Goal: Find specific page/section: Find specific page/section

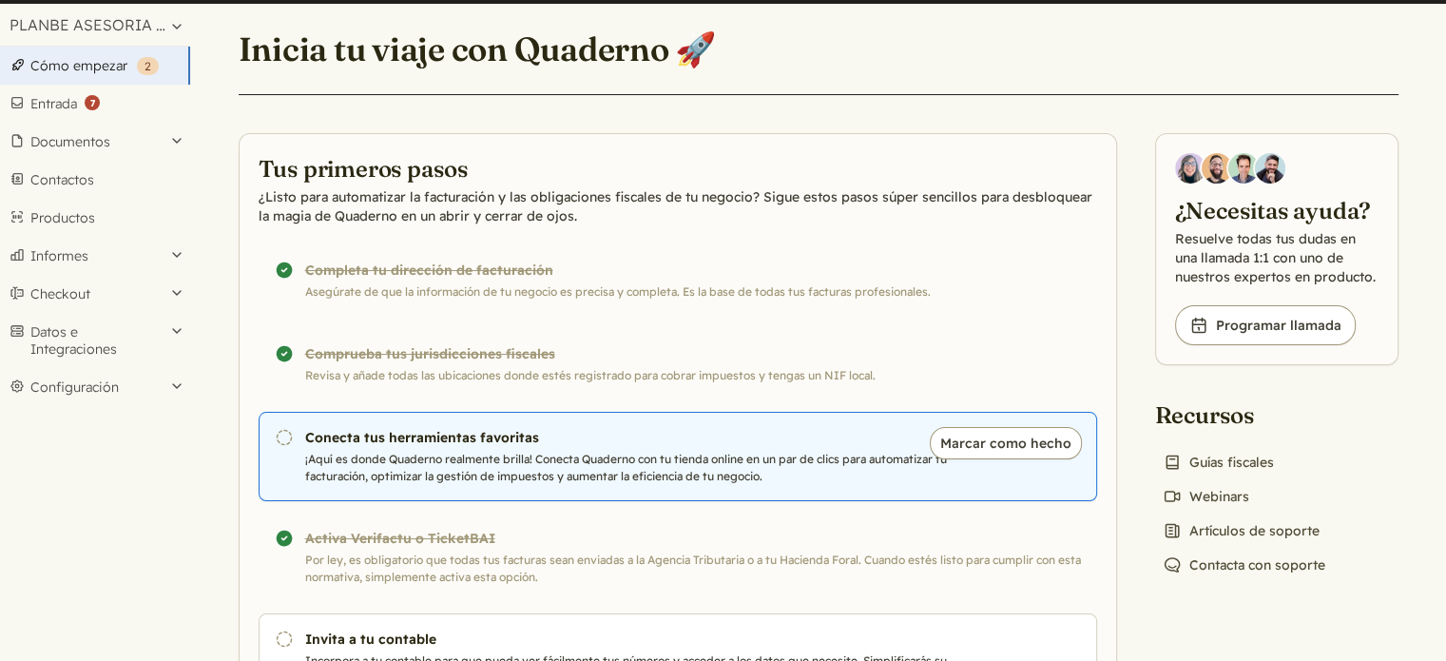
scroll to position [42, 0]
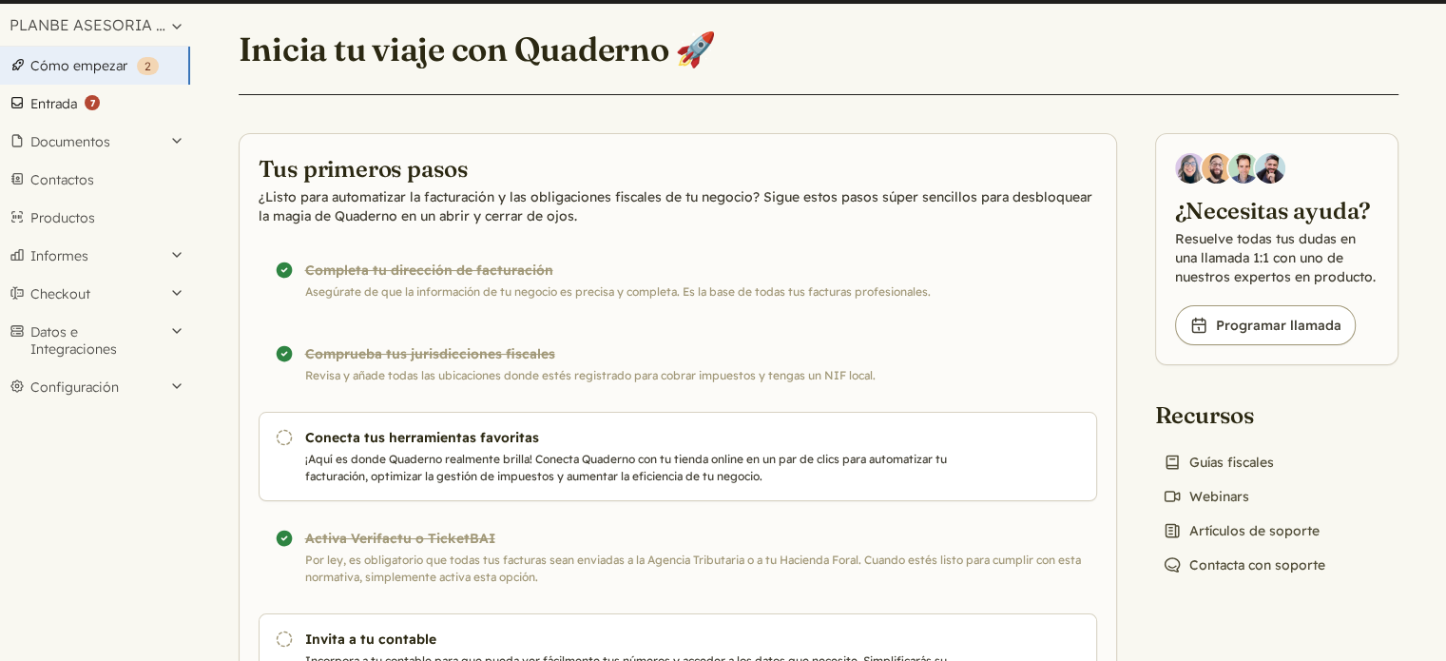
click at [42, 117] on link "Entrada ( 7 )" at bounding box center [95, 104] width 190 height 38
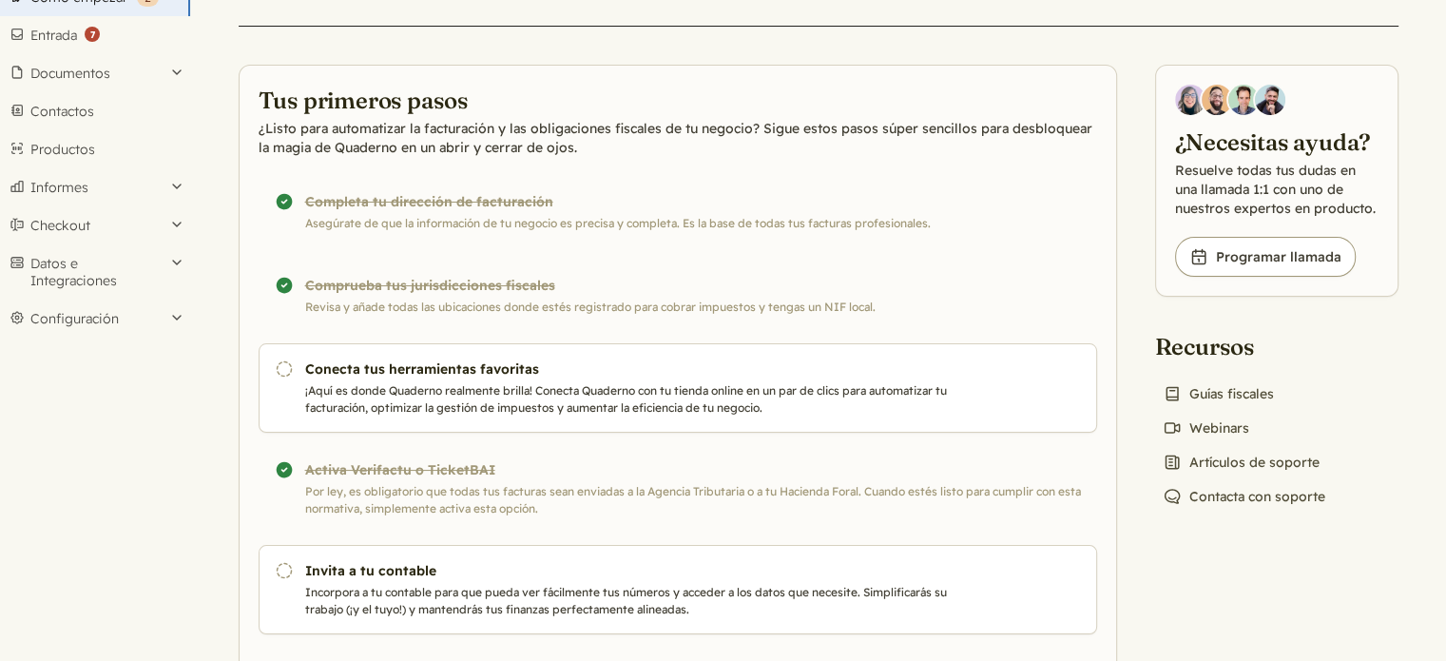
scroll to position [158, 0]
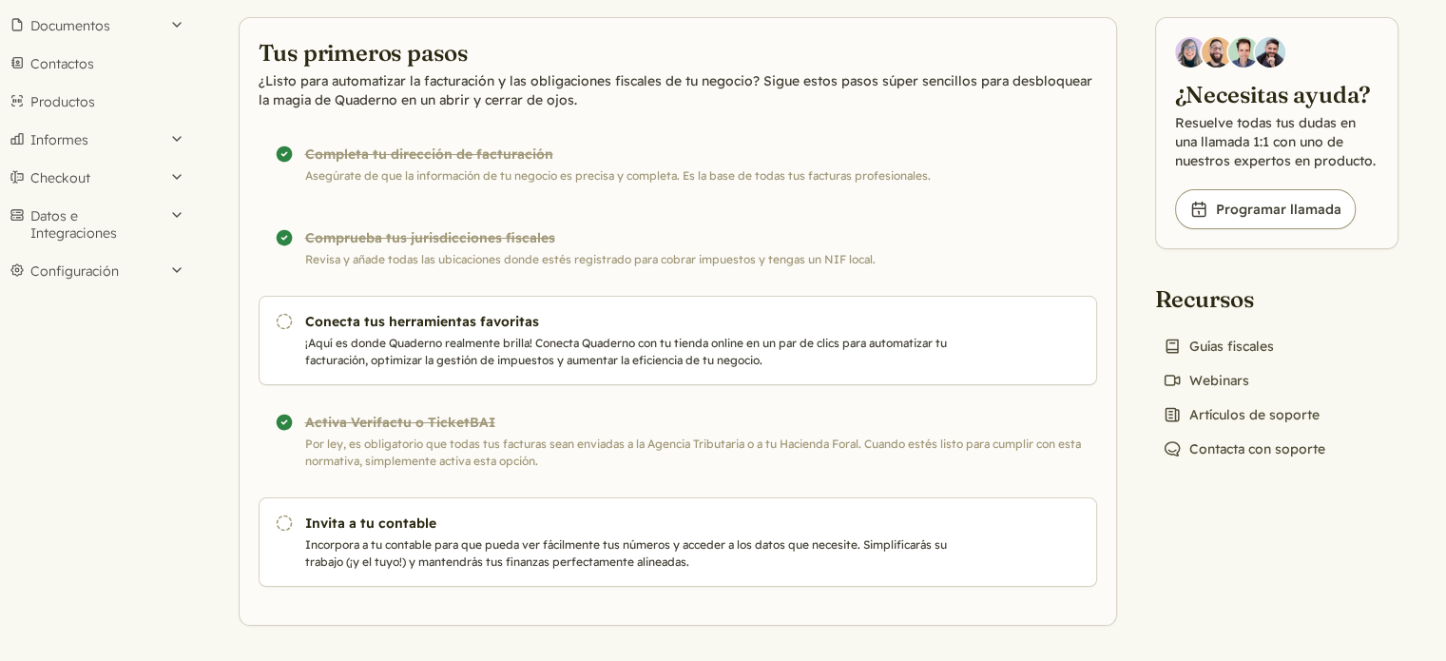
click at [574, 433] on div "¡Completado! Activa Verifactu o TicketBAI Por ley, es obligatorio que todas tus…" at bounding box center [678, 440] width 838 height 89
click at [313, 415] on div "¡Completado! Activa Verifactu o TicketBAI Por ley, es obligatorio que todas tus…" at bounding box center [678, 440] width 838 height 89
click at [271, 416] on div "¡Completado! Activa Verifactu o TicketBAI Por ley, es obligatorio que todas tus…" at bounding box center [678, 440] width 838 height 89
click at [178, 142] on button "Informes" at bounding box center [95, 140] width 190 height 38
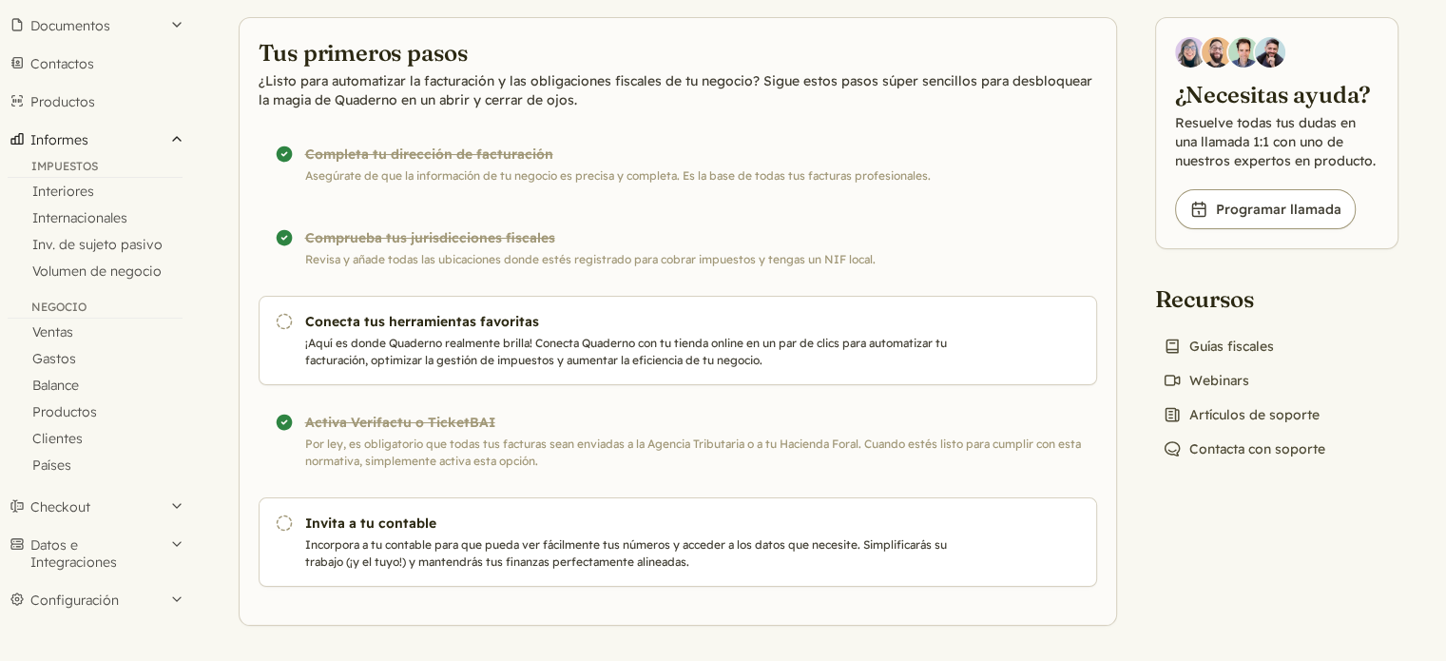
click at [178, 142] on button "Informes" at bounding box center [95, 140] width 190 height 38
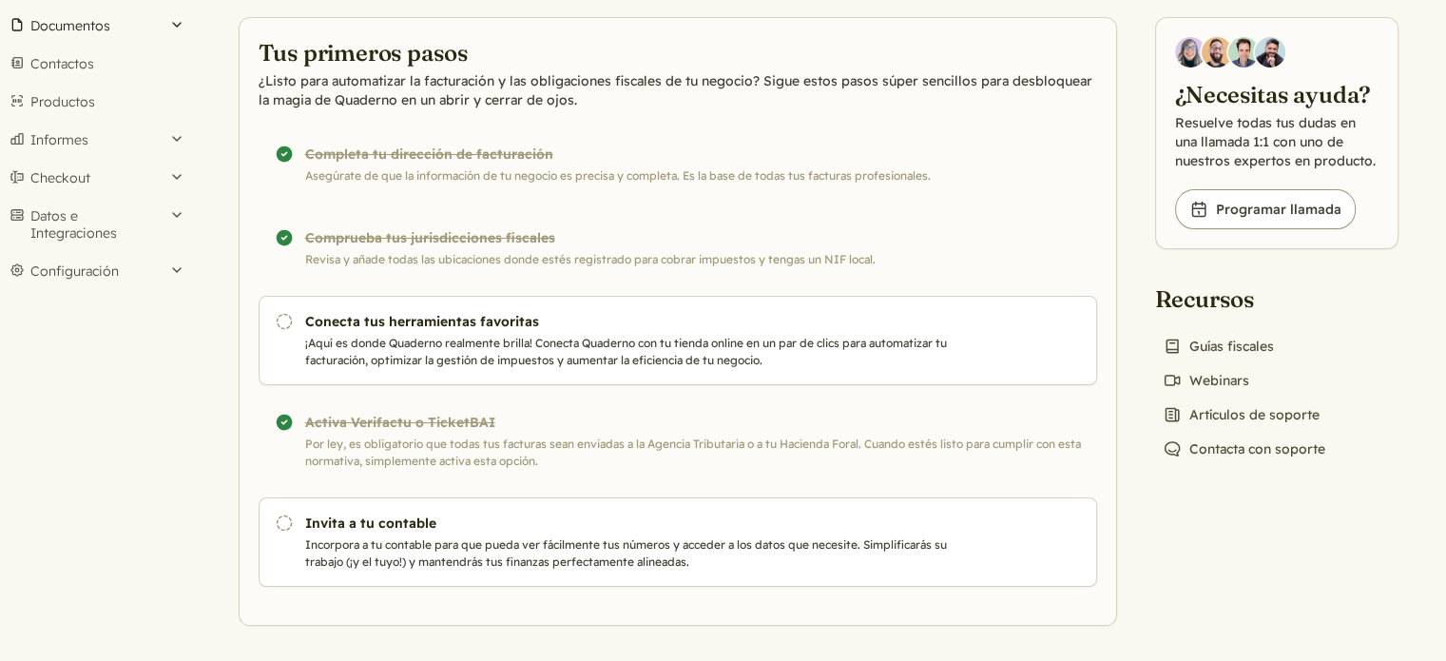
click at [65, 17] on button "Documentos" at bounding box center [95, 26] width 190 height 38
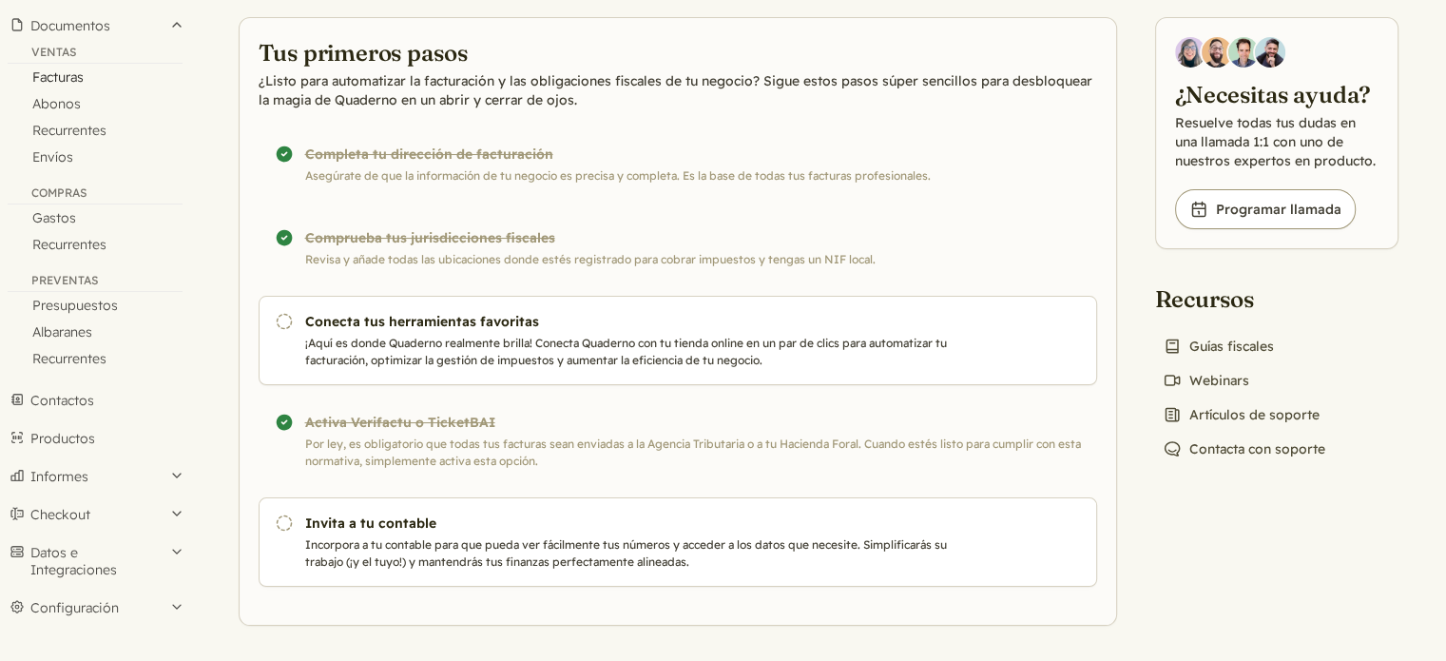
click at [67, 77] on link "Facturas" at bounding box center [95, 77] width 190 height 27
